Goal: Information Seeking & Learning: Learn about a topic

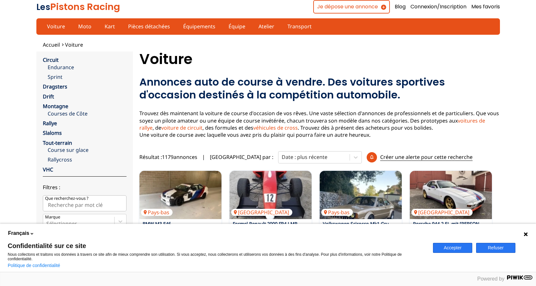
click at [525, 234] on icon at bounding box center [525, 234] width 5 height 5
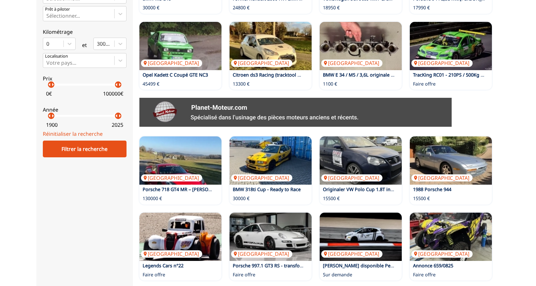
scroll to position [386, 0]
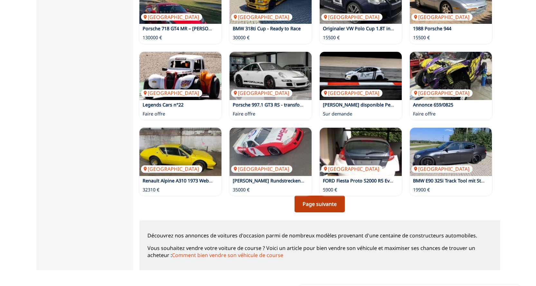
click at [323, 204] on link "Page suivante" at bounding box center [320, 204] width 50 height 17
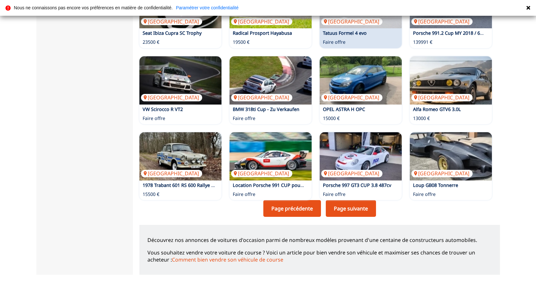
scroll to position [419, 0]
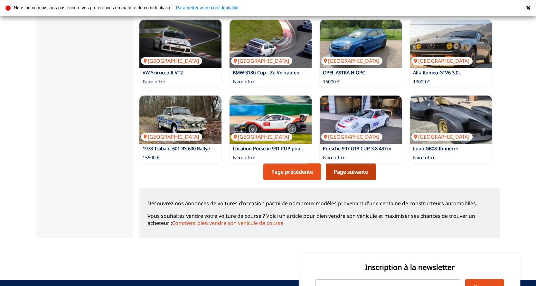
click at [351, 170] on link "Page suivante" at bounding box center [351, 172] width 50 height 17
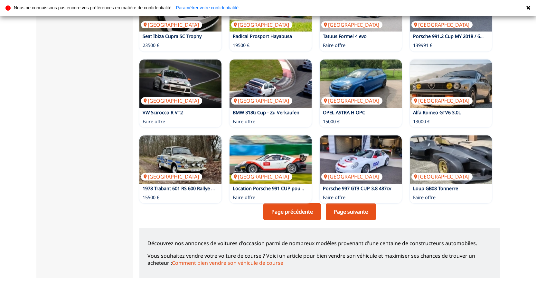
scroll to position [386, 0]
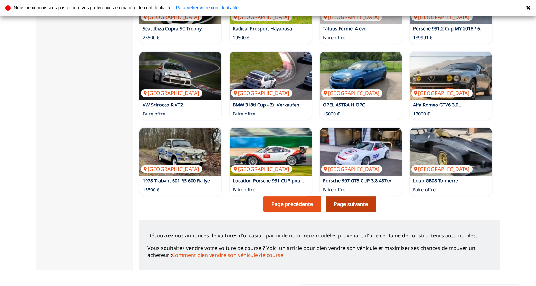
click at [355, 204] on link "Page suivante" at bounding box center [351, 204] width 50 height 17
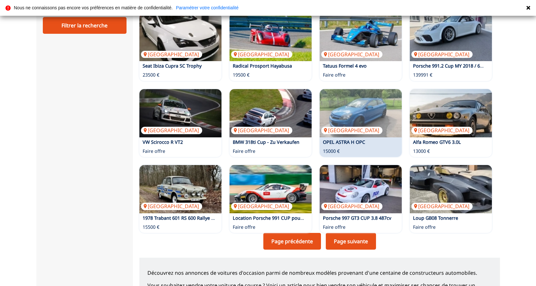
scroll to position [386, 0]
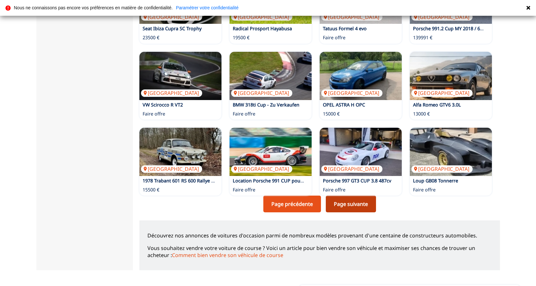
click at [349, 204] on link "Page suivante" at bounding box center [351, 204] width 50 height 17
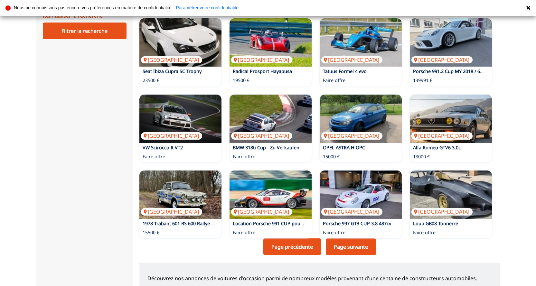
scroll to position [354, 0]
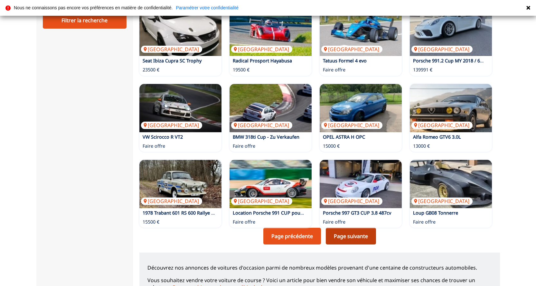
click at [353, 238] on link "Page suivante" at bounding box center [351, 236] width 50 height 17
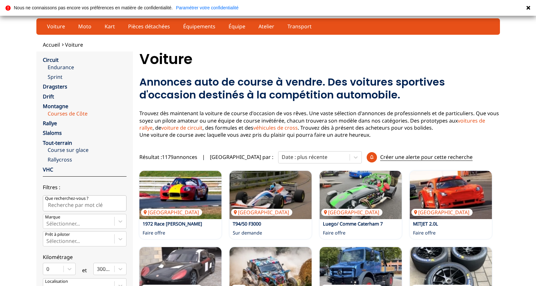
click at [73, 116] on link "Courses de Côte" at bounding box center [87, 113] width 79 height 7
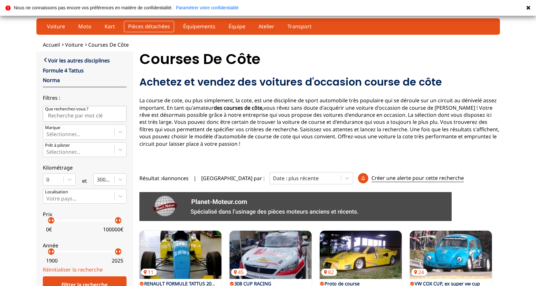
click at [161, 25] on link "Pièces détachées" at bounding box center [149, 26] width 50 height 11
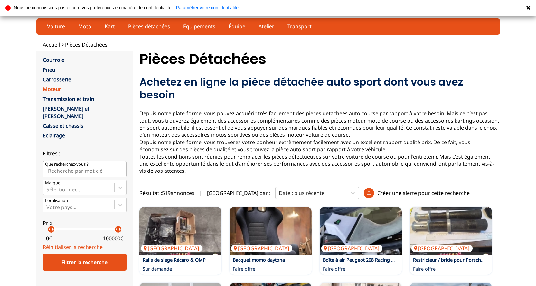
click at [58, 88] on link "Moteur" at bounding box center [52, 89] width 18 height 7
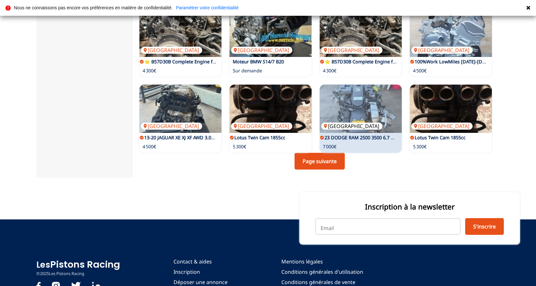
scroll to position [386, 0]
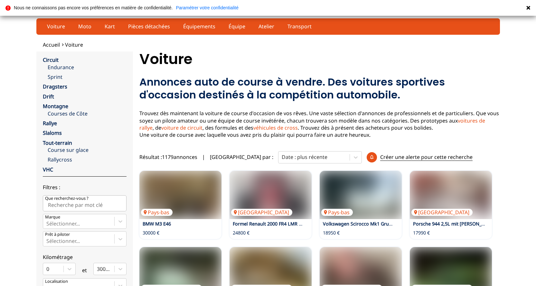
scroll to position [386, 0]
